Goal: Information Seeking & Learning: Learn about a topic

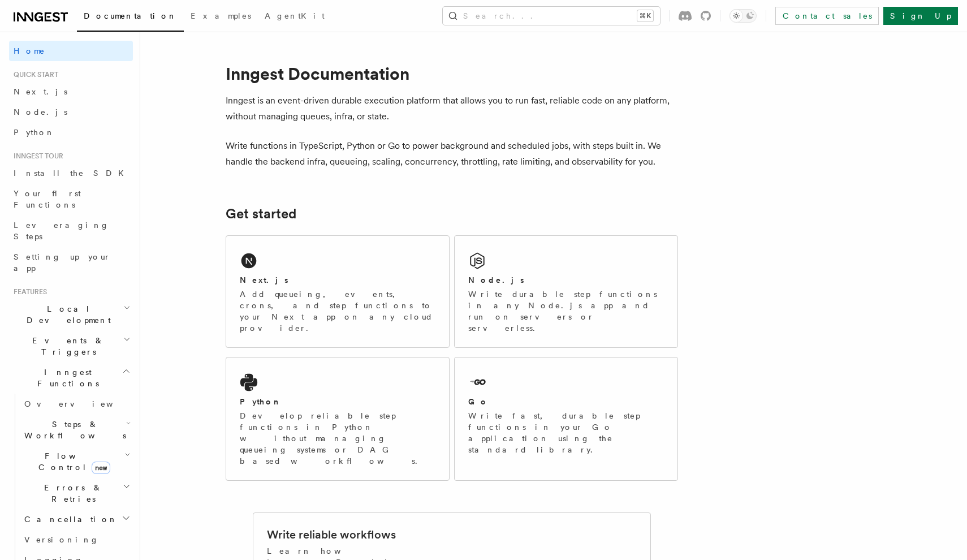
click at [93, 461] on span "new" at bounding box center [101, 467] width 19 height 12
click at [67, 504] on span "Singleton" at bounding box center [67, 508] width 64 height 9
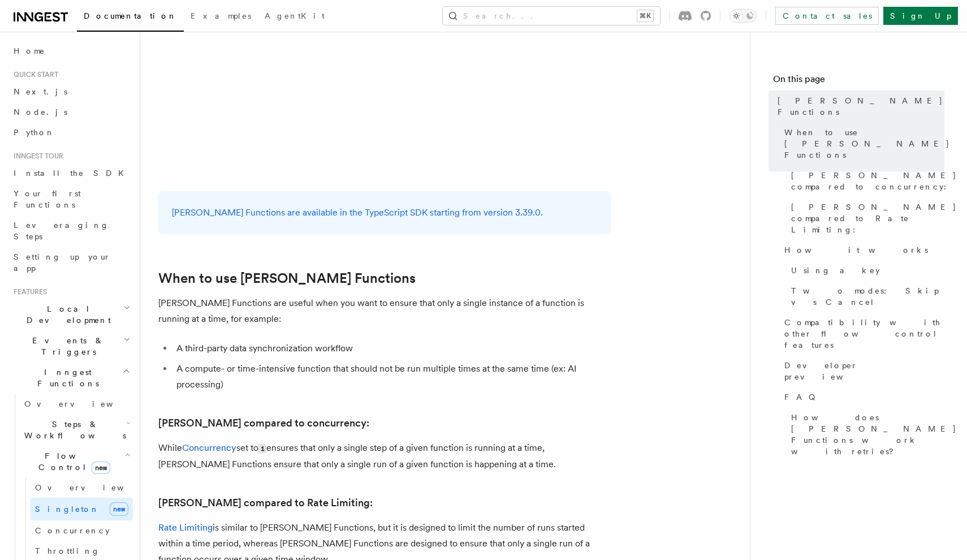
scroll to position [296, 0]
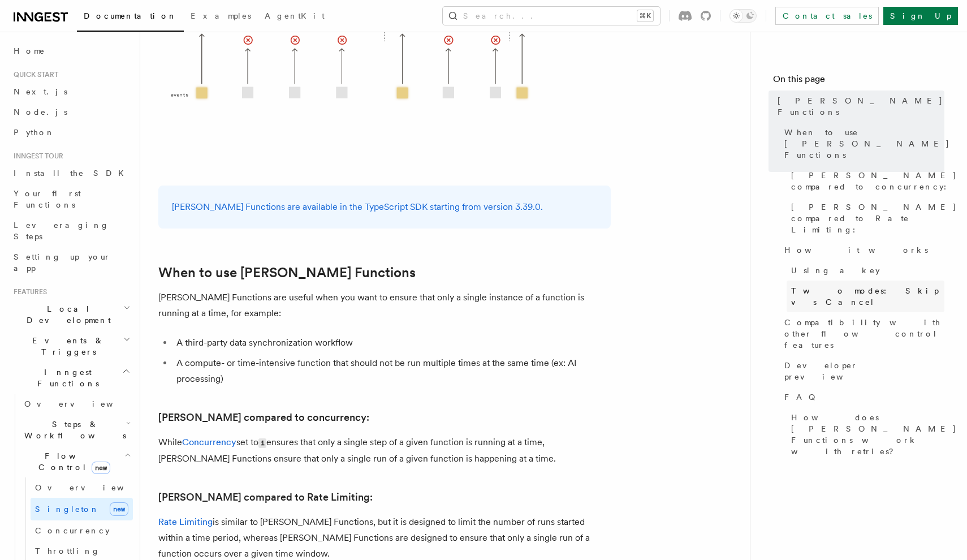
click at [812, 285] on span "Two modes: Skip vs Cancel" at bounding box center [867, 296] width 153 height 23
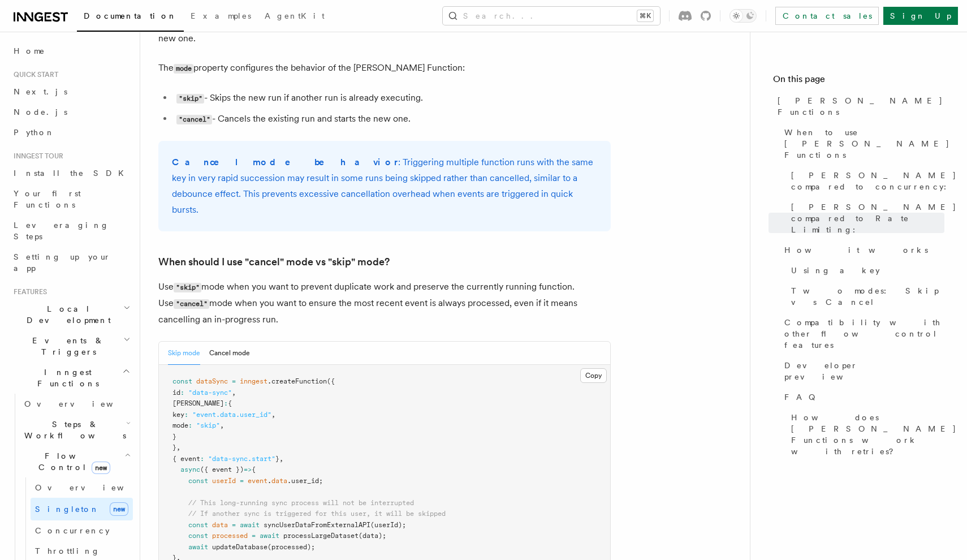
scroll to position [1378, 0]
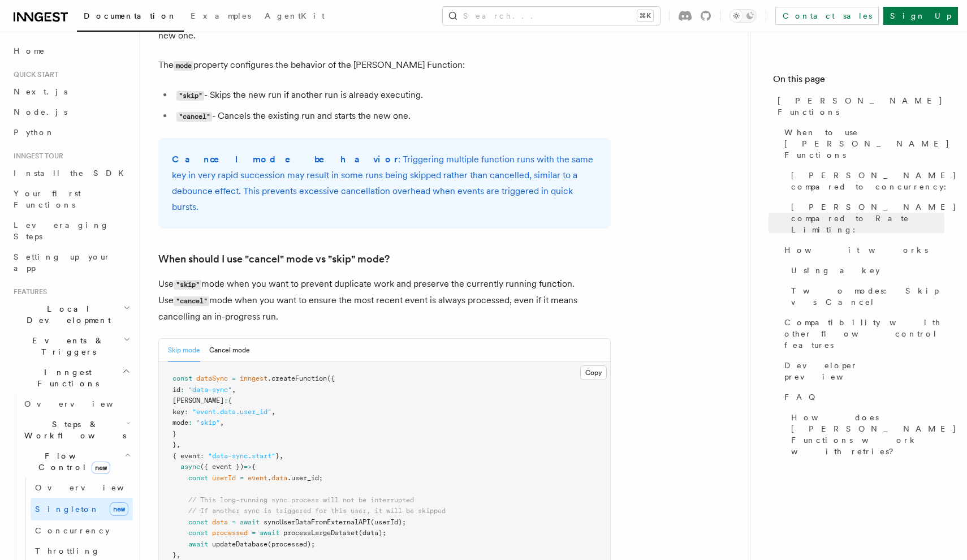
drag, startPoint x: 194, startPoint y: 380, endPoint x: 182, endPoint y: 351, distance: 31.2
click at [182, 374] on code "const dataSync = inngest .createFunction ({ id : "data-sync" , [PERSON_NAME] : …" at bounding box center [308, 472] width 273 height 196
copy code "[PERSON_NAME] : { key : "event.data.user_id" , mode : "skip" , }"
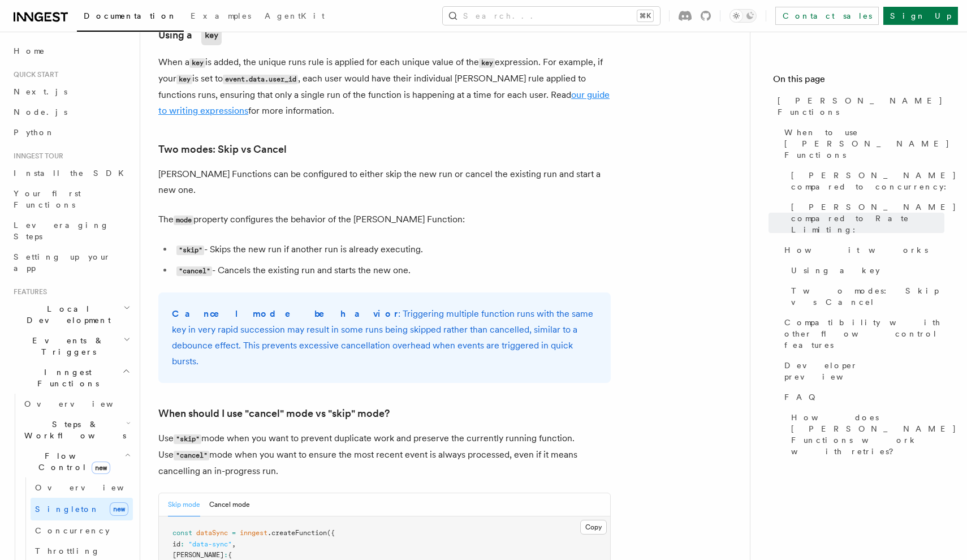
scroll to position [1210, 0]
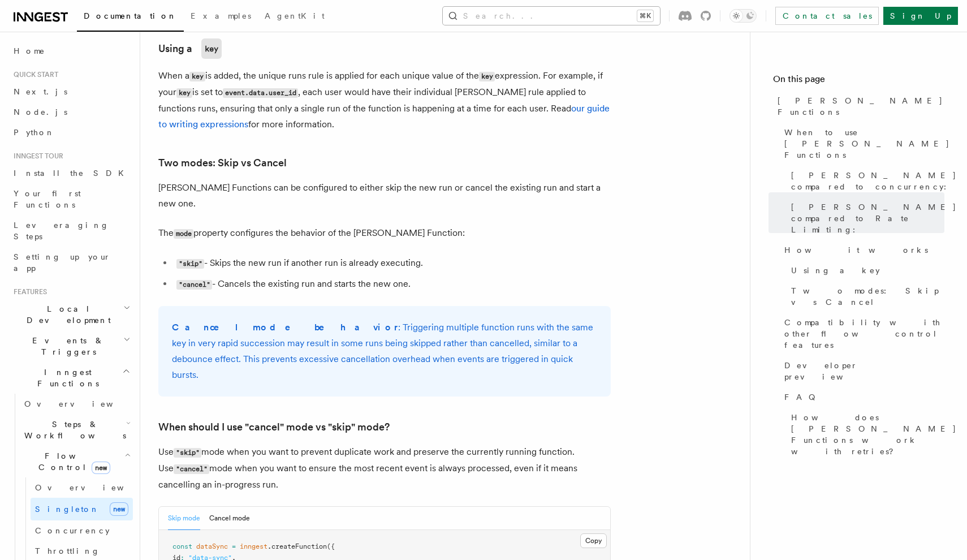
click at [573, 16] on button "Search... ⌘K" at bounding box center [551, 16] width 217 height 18
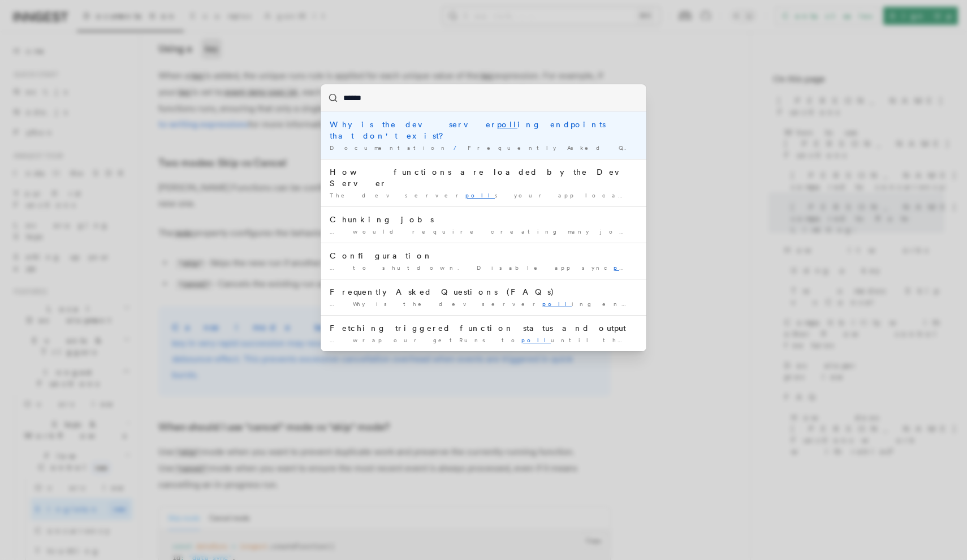
type input "*******"
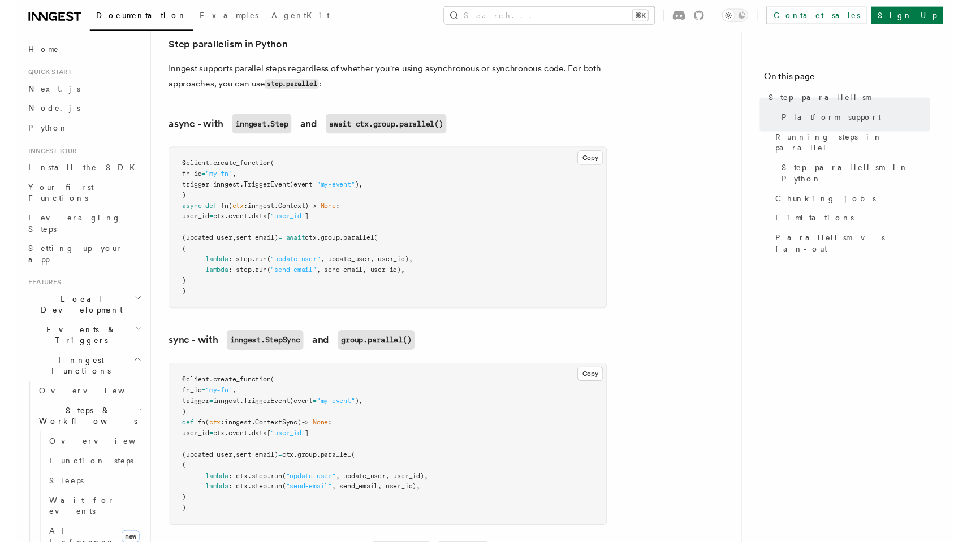
scroll to position [1547, 0]
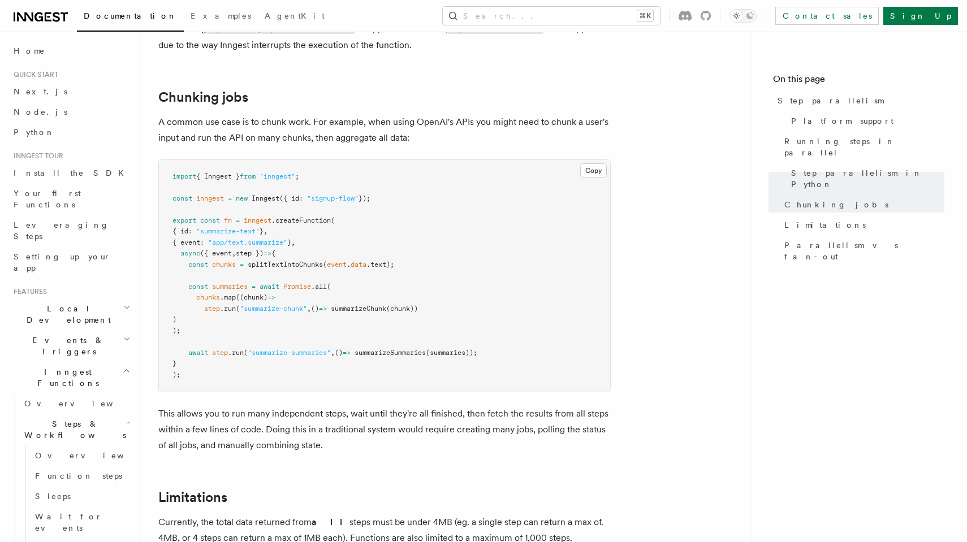
click at [384, 406] on p "This allows you to run many independent steps, wait until they're all finished,…" at bounding box center [384, 429] width 452 height 47
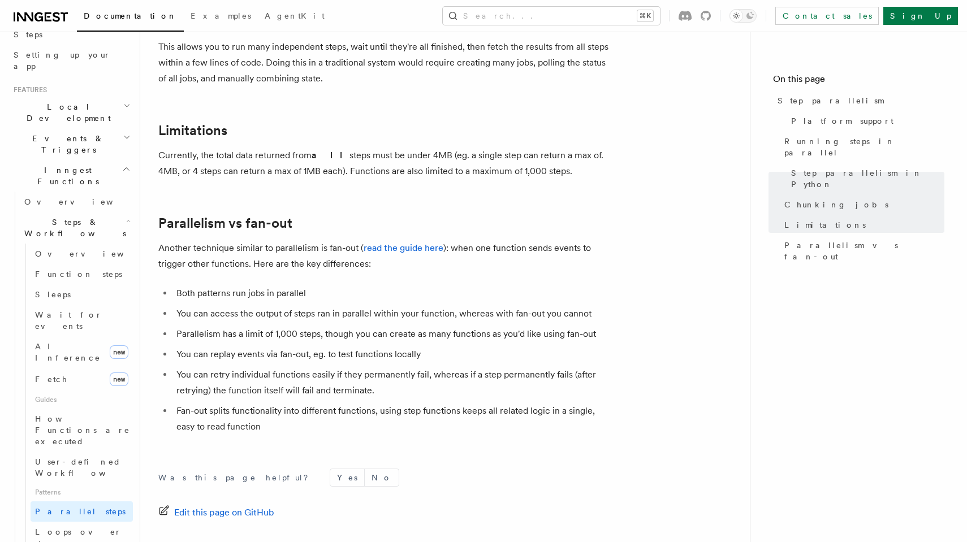
scroll to position [195, 0]
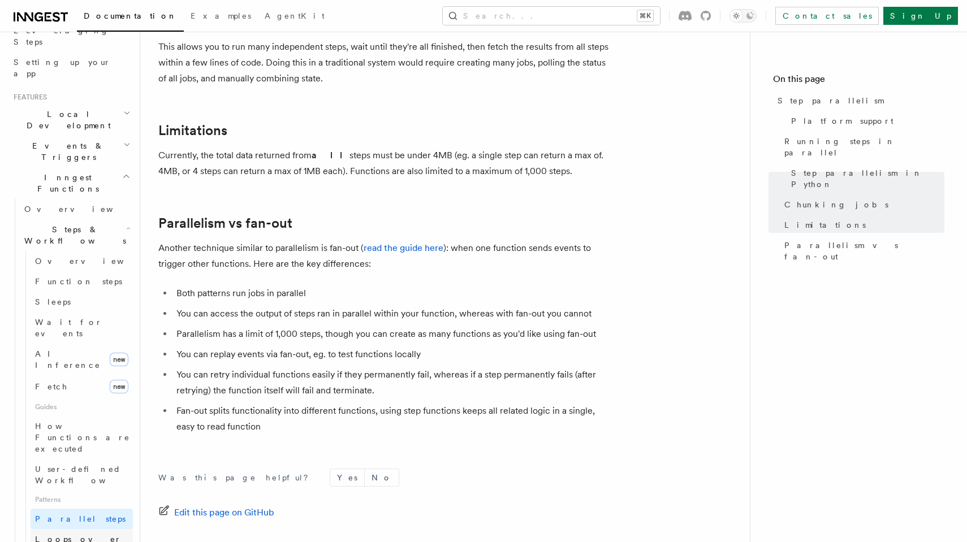
click at [76, 535] on span "Loops over steps" at bounding box center [78, 545] width 87 height 20
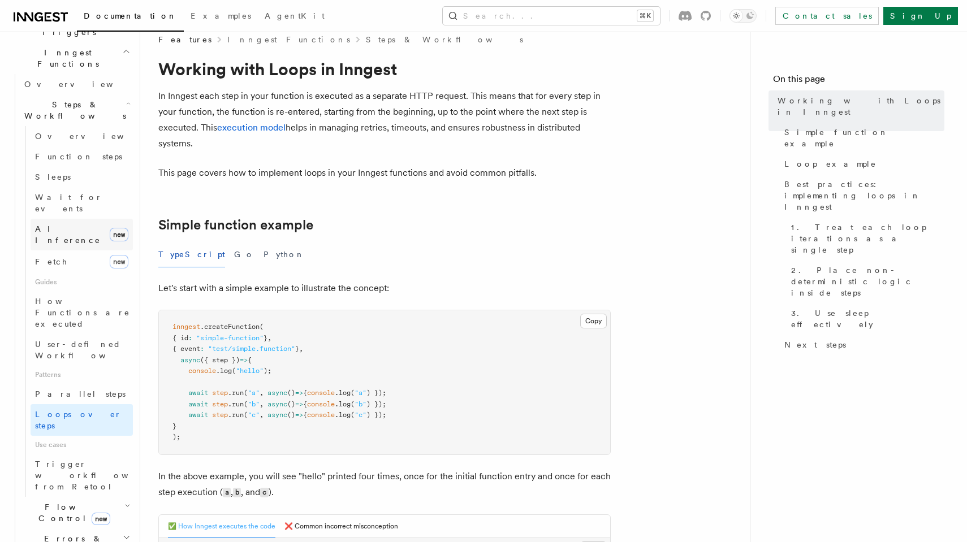
scroll to position [326, 0]
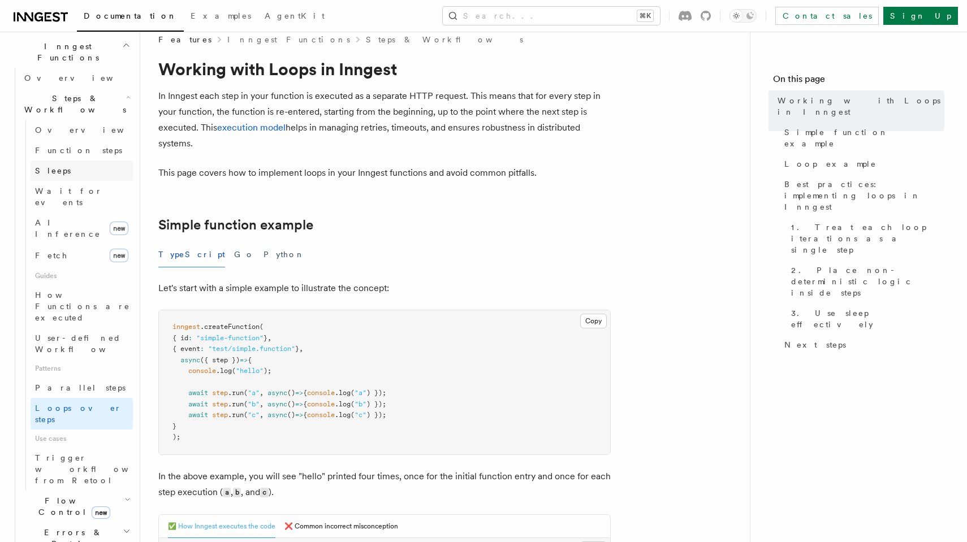
click at [55, 161] on link "Sleeps" at bounding box center [82, 171] width 102 height 20
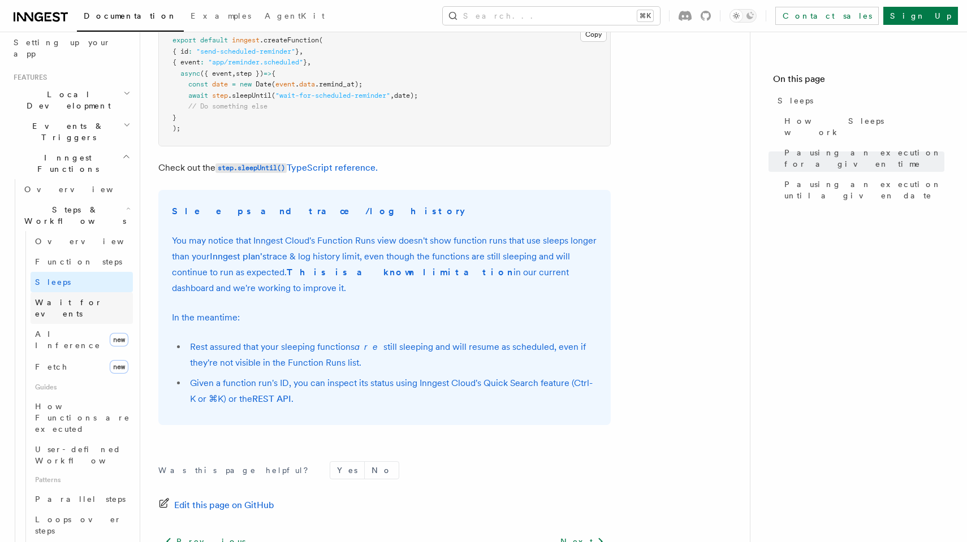
scroll to position [208, 0]
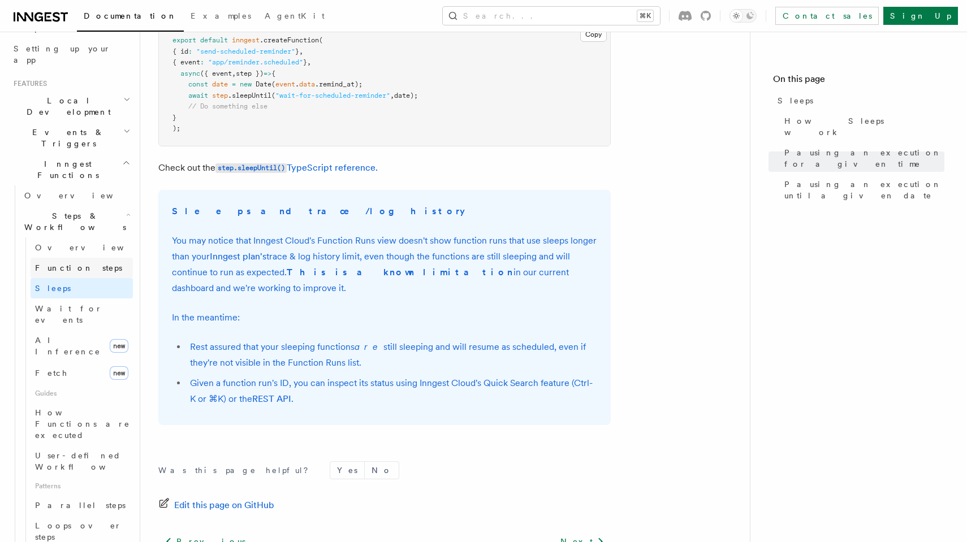
click at [76, 258] on link "Function steps" at bounding box center [82, 268] width 102 height 20
